Goal: Task Accomplishment & Management: Use online tool/utility

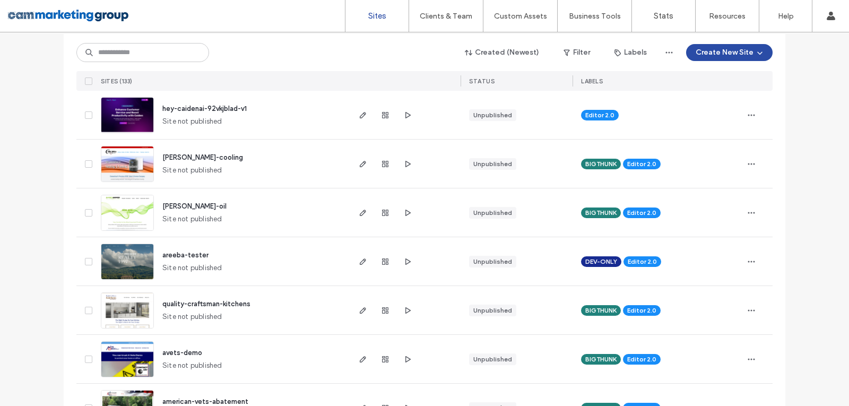
scroll to position [106, 0]
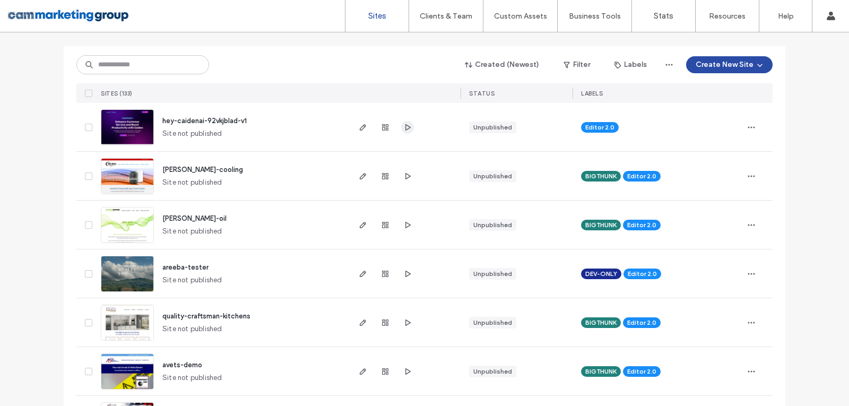
click at [402, 122] on span "button" at bounding box center [407, 127] width 13 height 13
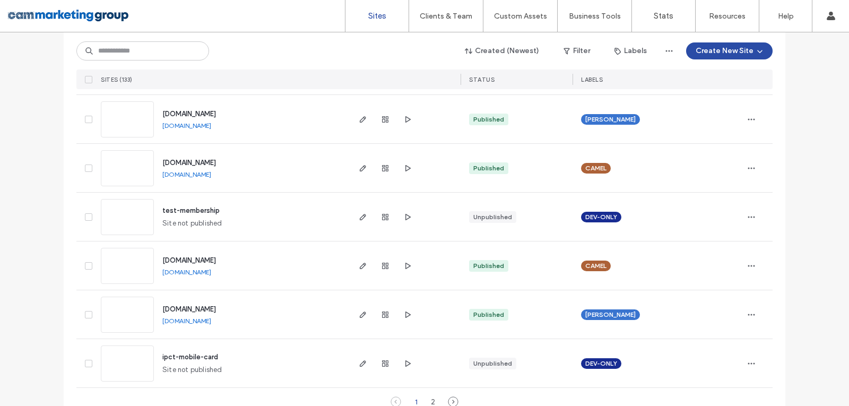
scroll to position [3504, 0]
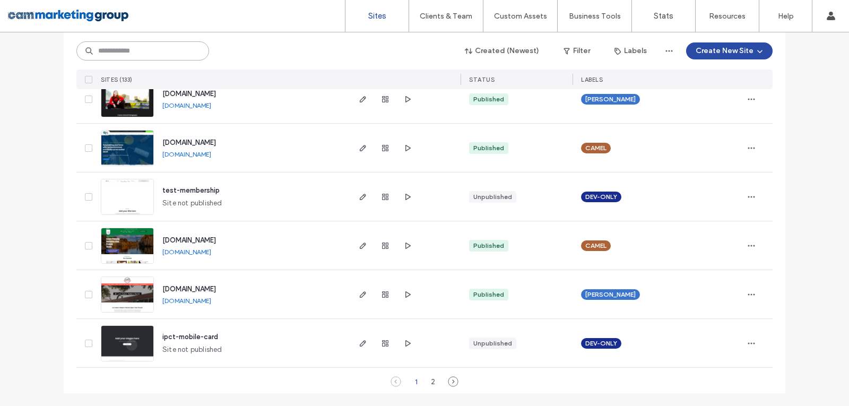
click at [167, 46] on input at bounding box center [142, 50] width 133 height 19
click at [168, 53] on input at bounding box center [142, 50] width 133 height 19
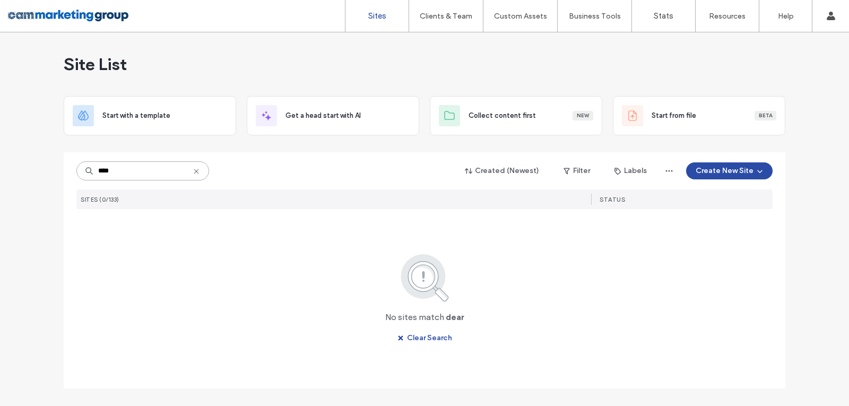
scroll to position [0, 0]
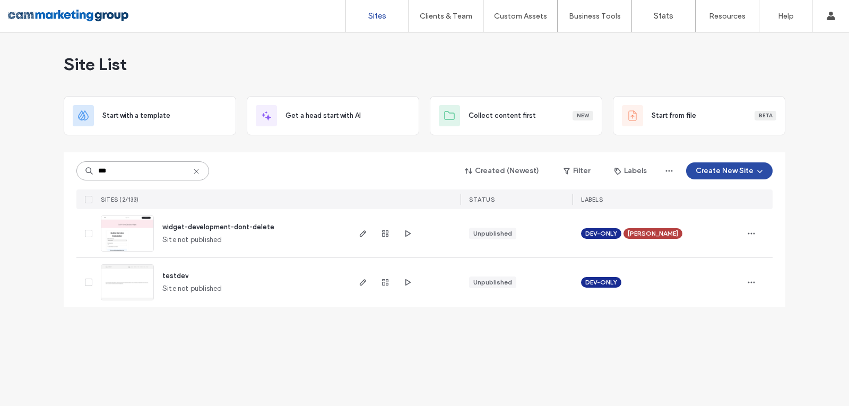
type input "***"
drag, startPoint x: 197, startPoint y: 173, endPoint x: 281, endPoint y: 160, distance: 84.8
click at [197, 173] on icon at bounding box center [196, 171] width 8 height 8
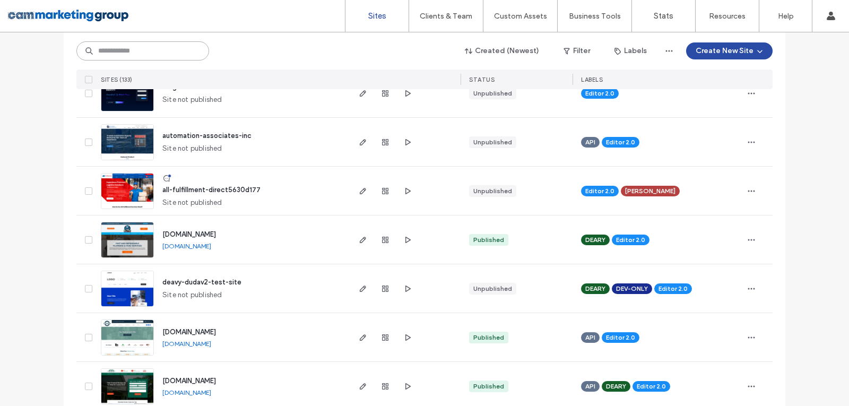
scroll to position [1221, 0]
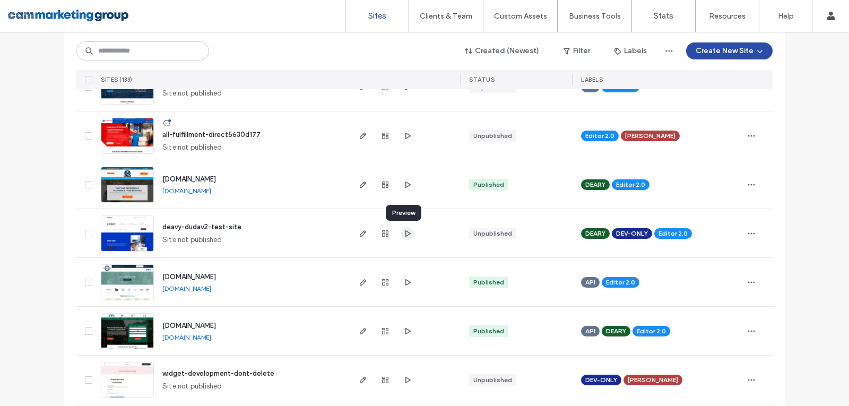
click at [404, 230] on icon "button" at bounding box center [407, 233] width 8 height 8
click at [359, 234] on icon "button" at bounding box center [363, 233] width 8 height 8
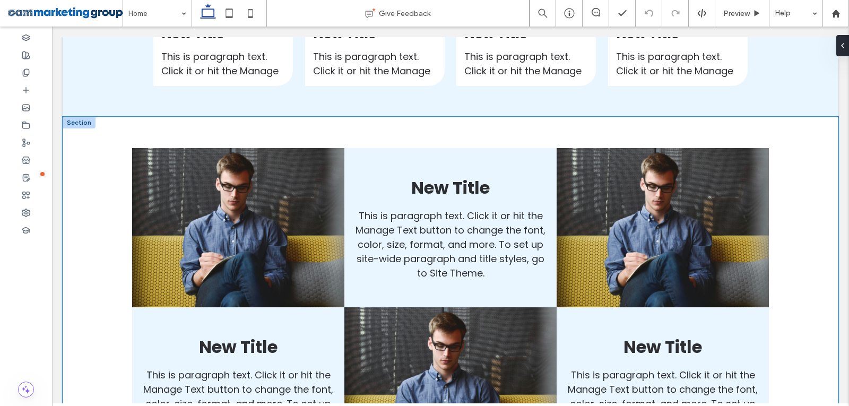
click at [809, 145] on div "New Title This is paragraph text. Click it or hit the Manage Text button to cha…" at bounding box center [451, 307] width 776 height 381
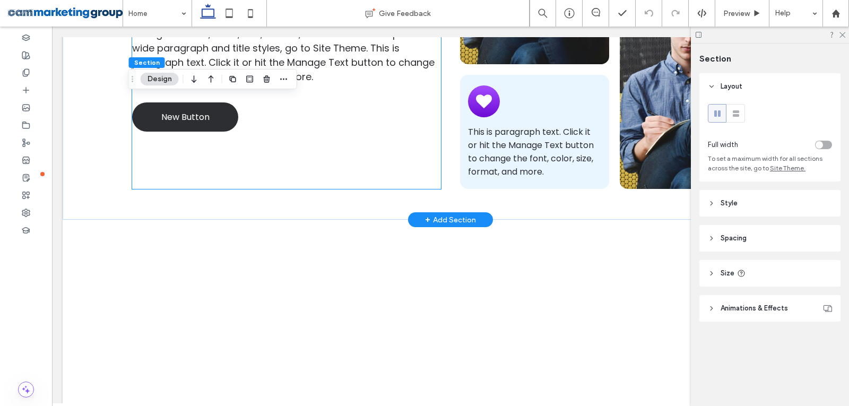
scroll to position [5825, 0]
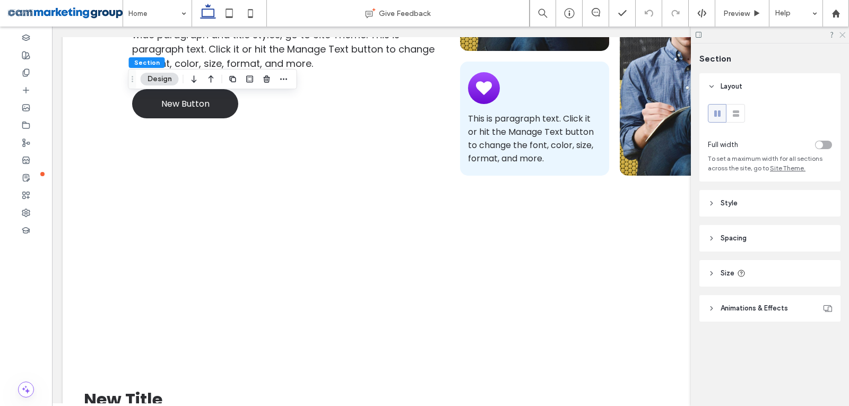
drag, startPoint x: 843, startPoint y: 37, endPoint x: 631, endPoint y: 83, distance: 217.3
click at [843, 37] on icon at bounding box center [842, 34] width 7 height 7
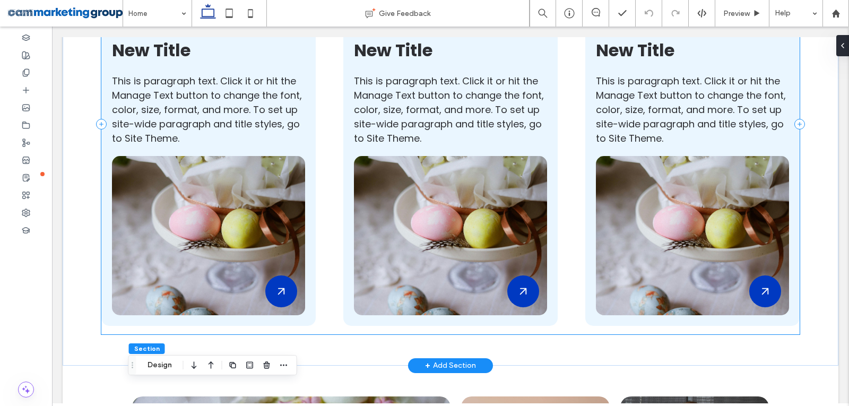
scroll to position [1631, 0]
